Goal: Task Accomplishment & Management: Manage account settings

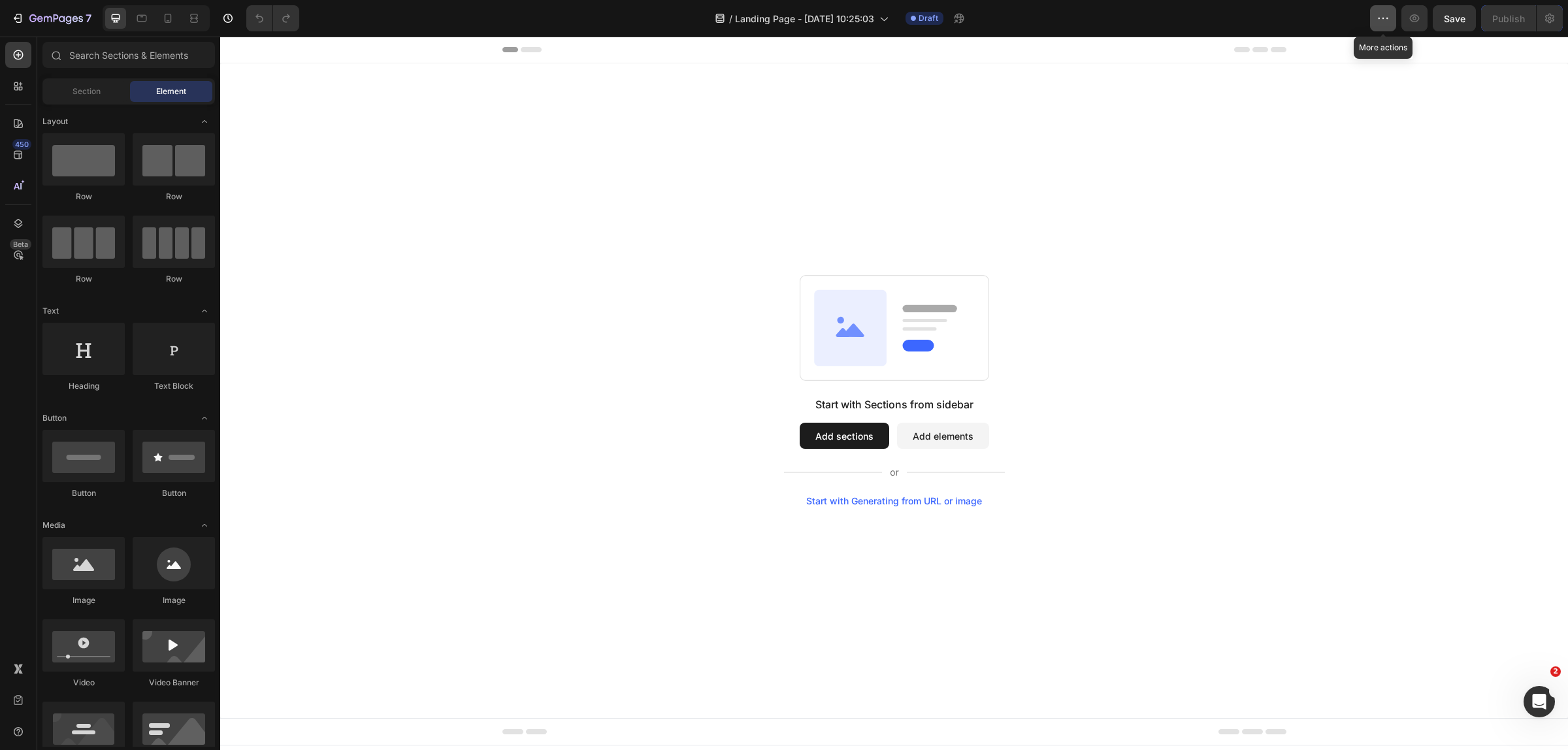
click at [1385, 23] on icon "button" at bounding box center [1383, 19] width 13 height 13
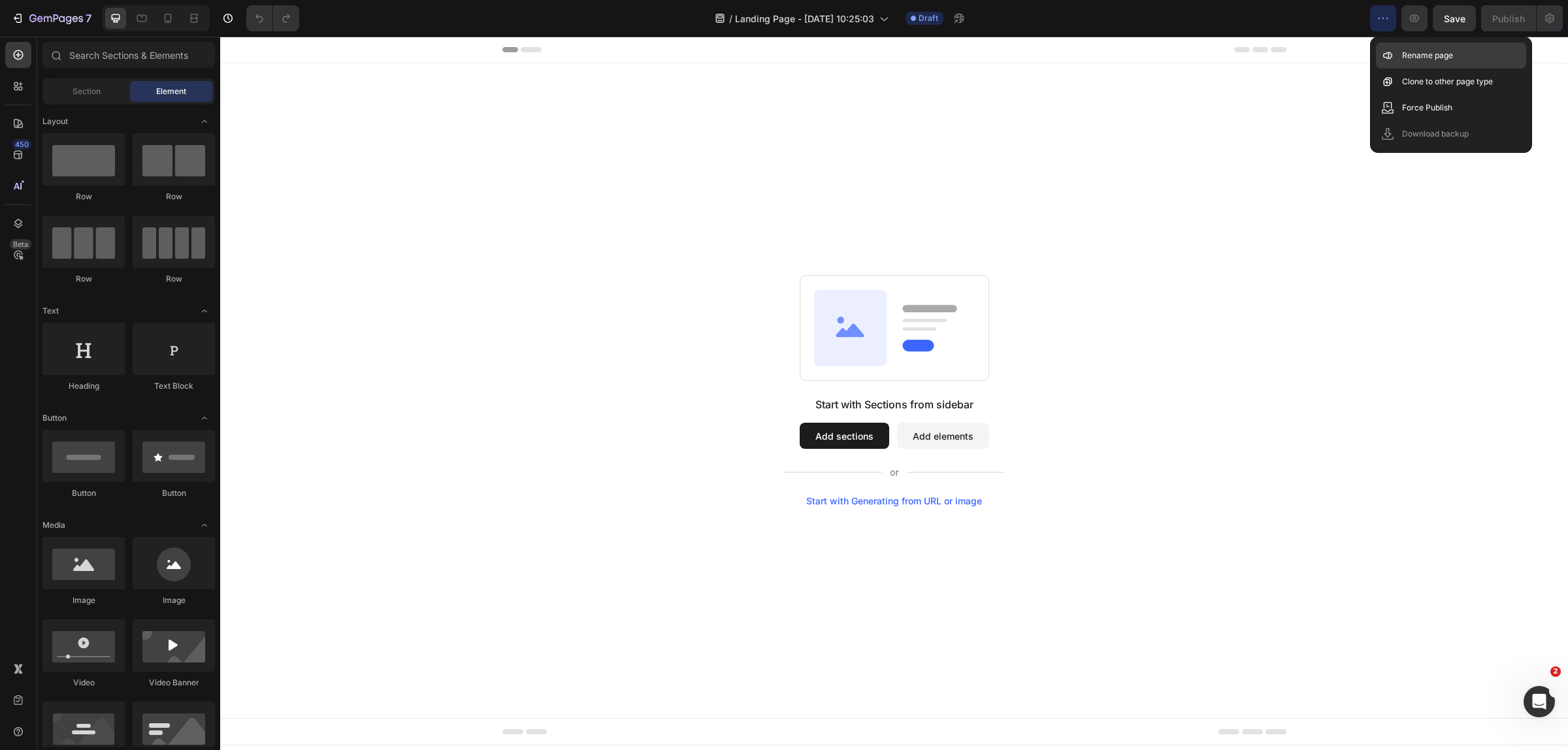
click at [1391, 49] on icon at bounding box center [1388, 56] width 13 height 13
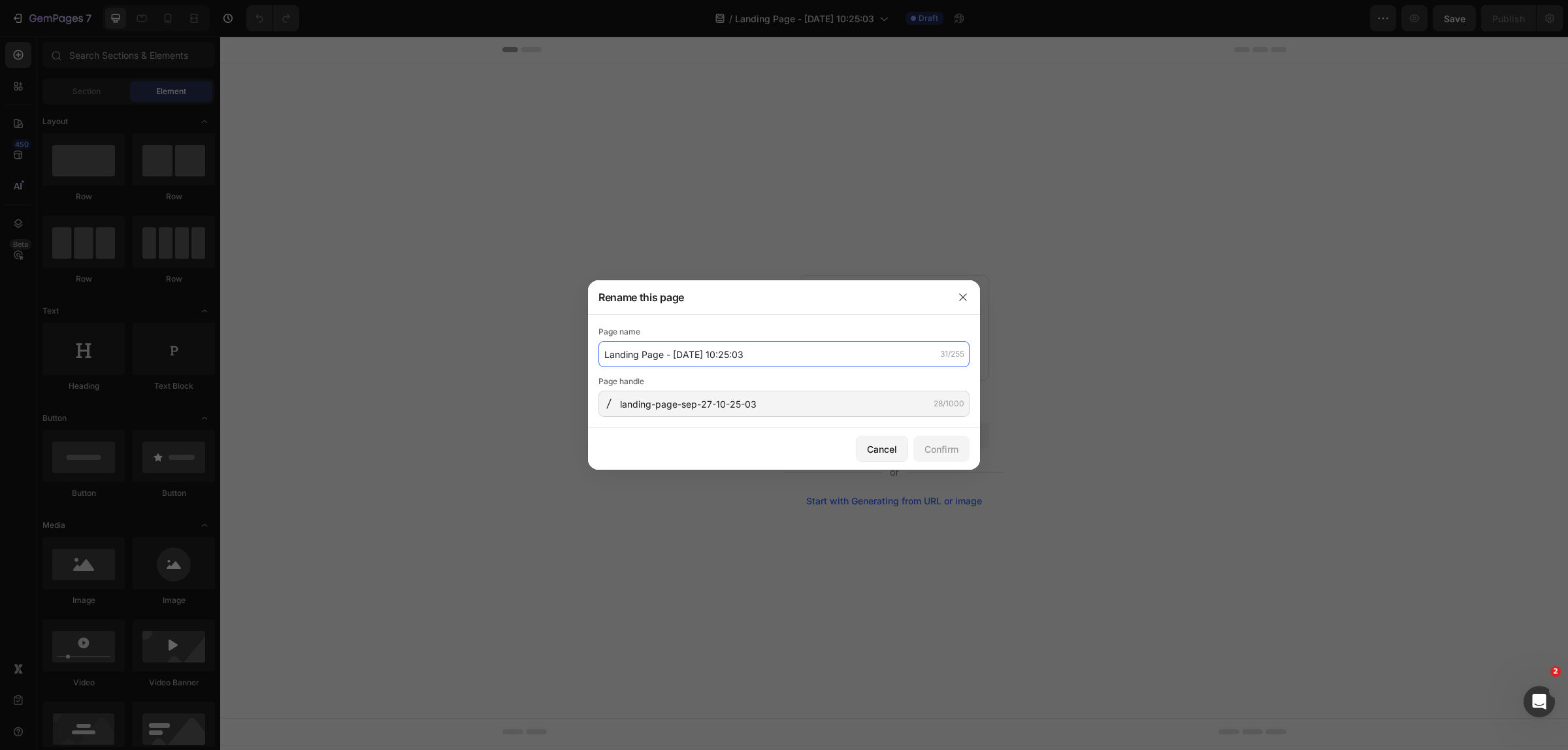
click at [746, 354] on input "Landing Page - [DATE] 10:25:03" at bounding box center [784, 354] width 371 height 26
click at [729, 425] on div "Page name LP Gift page 12/255 Page handle landing-page-sep-27-10-25-03 28/1000" at bounding box center [784, 372] width 392 height 113
click at [734, 419] on div "Page name LP Gift page 12/255 Page handle landing-page-sep-27-10-25-03 28/1000" at bounding box center [784, 372] width 392 height 113
click at [748, 412] on input "landing-page-sep-27-10-25-03" at bounding box center [784, 404] width 371 height 26
paste input "LP-Gift-page-"
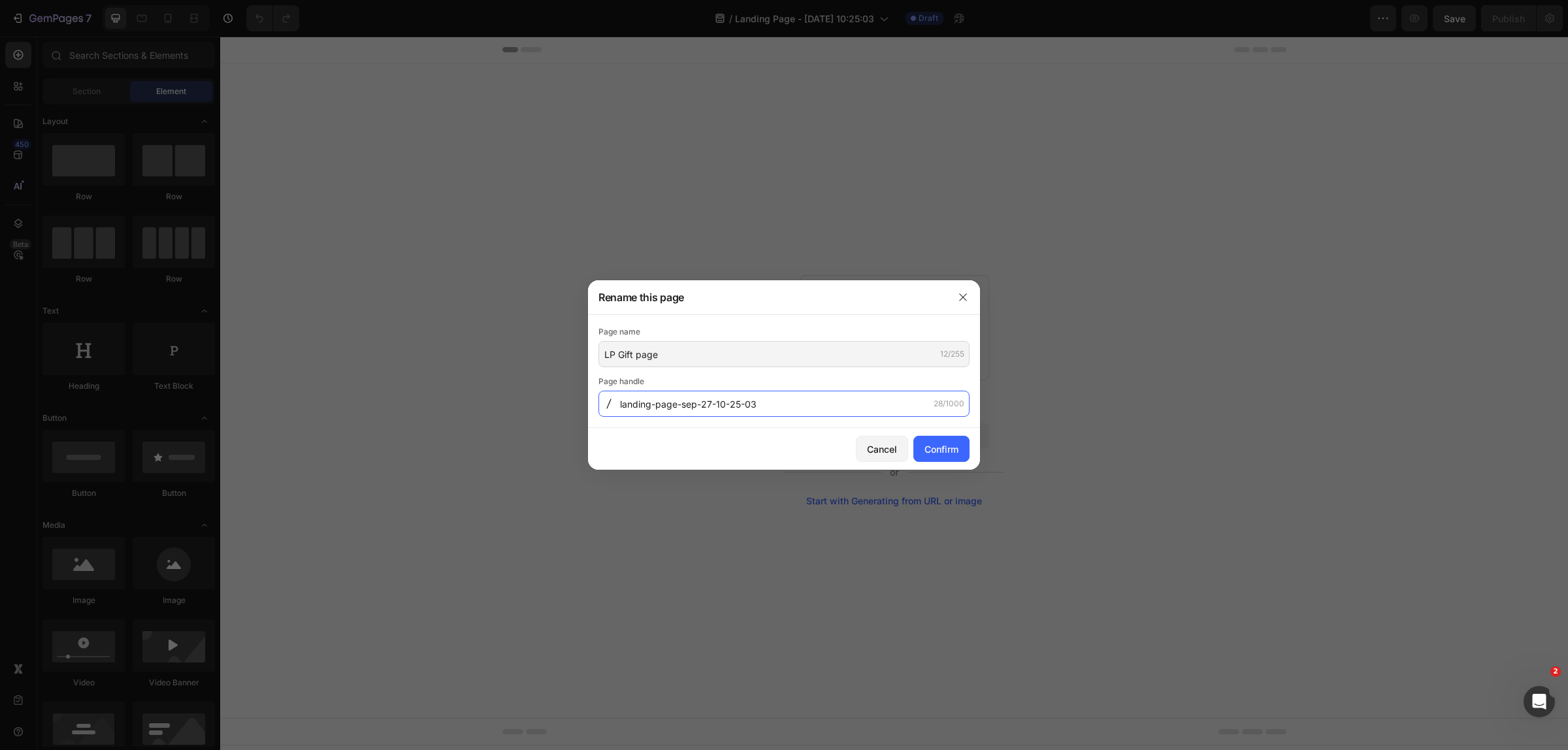
type input "LP Gift page"
type input "LP-Gift-page-"
click at [945, 449] on div "Confirm" at bounding box center [941, 449] width 34 height 14
